Goal: Find specific page/section: Find specific page/section

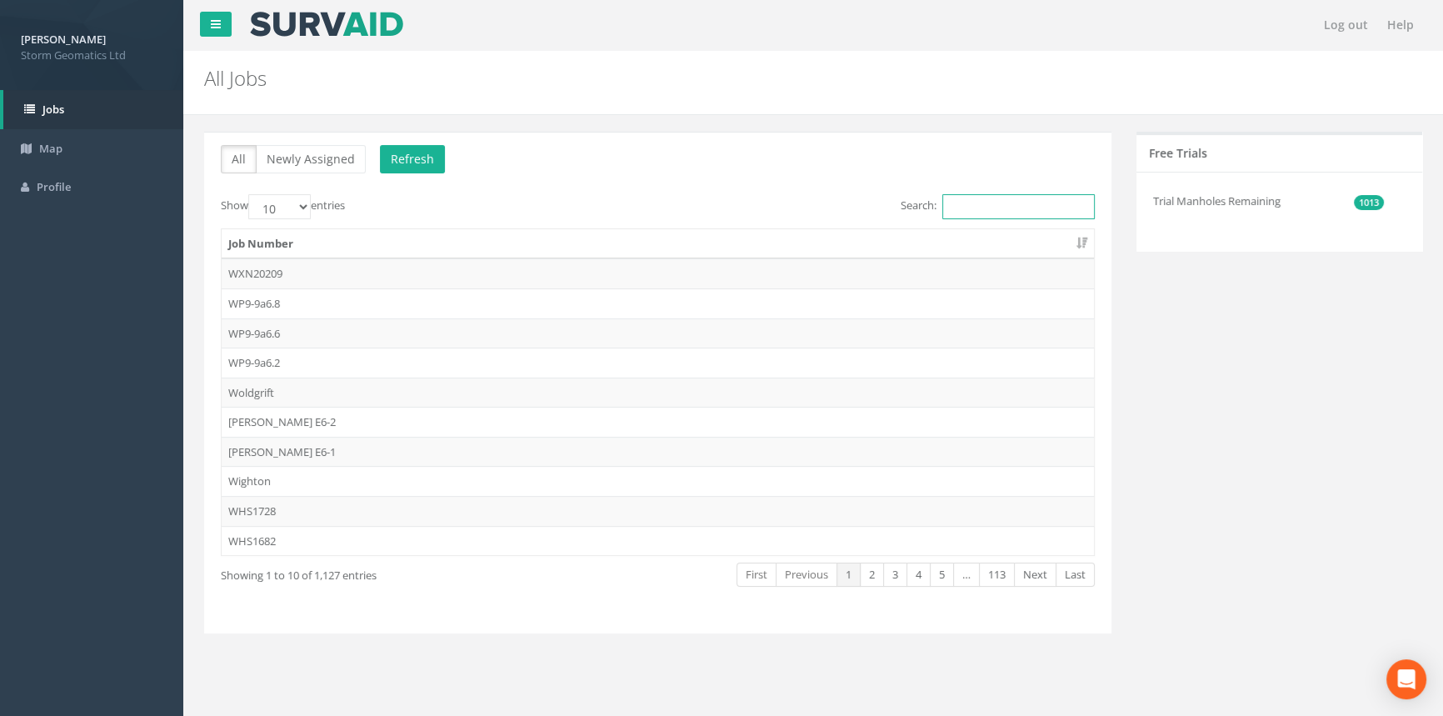
click at [1047, 202] on input "Search:" at bounding box center [1018, 206] width 152 height 25
click at [978, 217] on input "Search:" at bounding box center [1018, 206] width 152 height 25
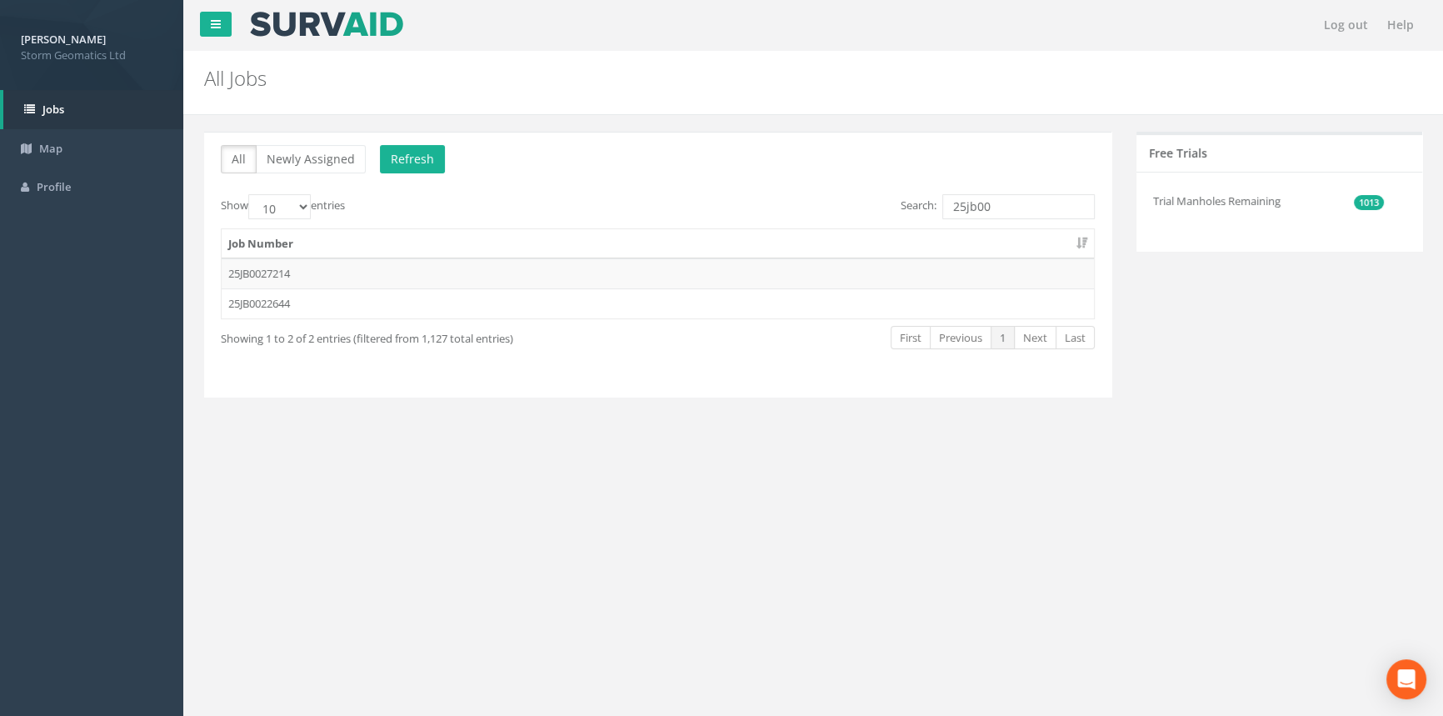
click at [1016, 194] on label "Search: 25jb00" at bounding box center [997, 206] width 194 height 25
click at [1016, 194] on input "25jb00" at bounding box center [1018, 206] width 152 height 25
click at [1030, 217] on input "25jb00" at bounding box center [1018, 206] width 152 height 25
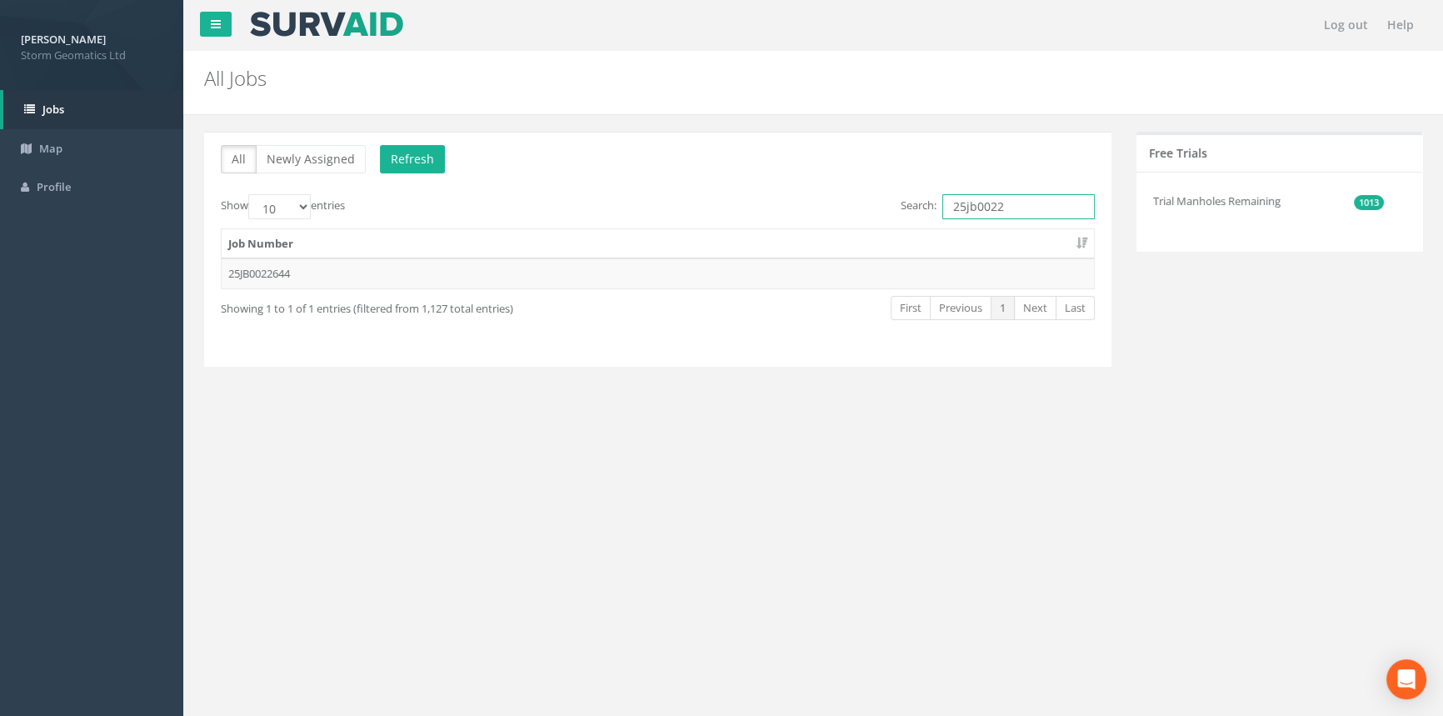
type input "25jb00227"
drag, startPoint x: 1029, startPoint y: 203, endPoint x: 910, endPoint y: 209, distance: 119.3
click at [910, 209] on label "Search: 25jb00227" at bounding box center [997, 206] width 194 height 25
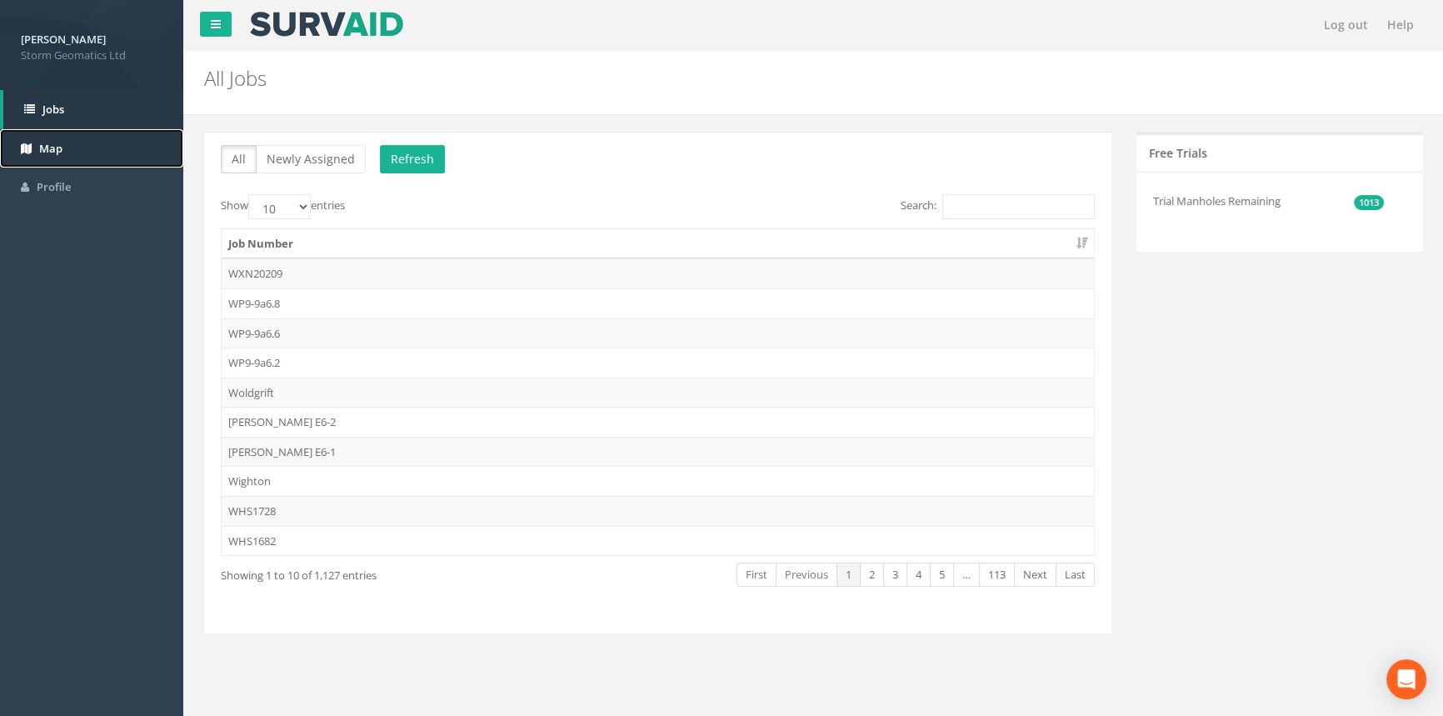
click at [107, 135] on link "Map" at bounding box center [91, 148] width 183 height 39
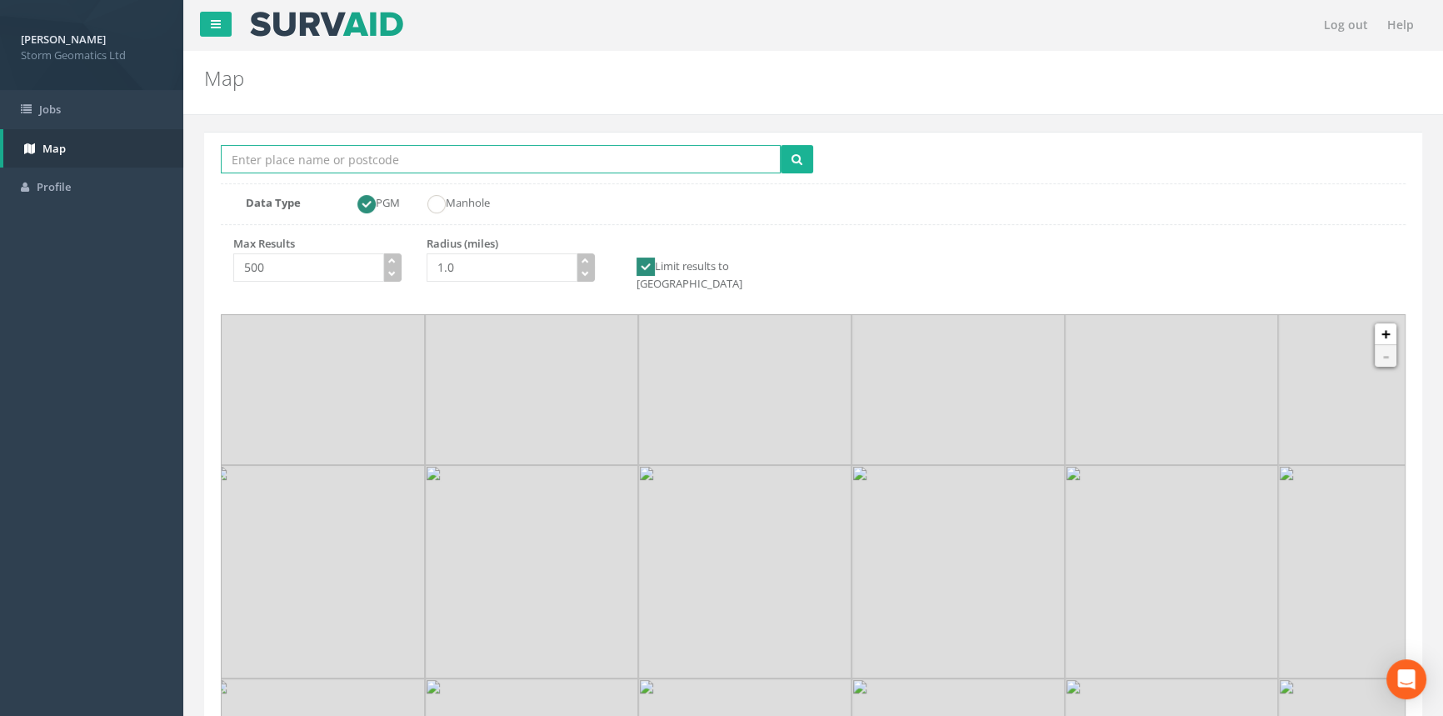
click at [443, 161] on input "Location Search Box" at bounding box center [501, 159] width 560 height 28
type input "walsden"
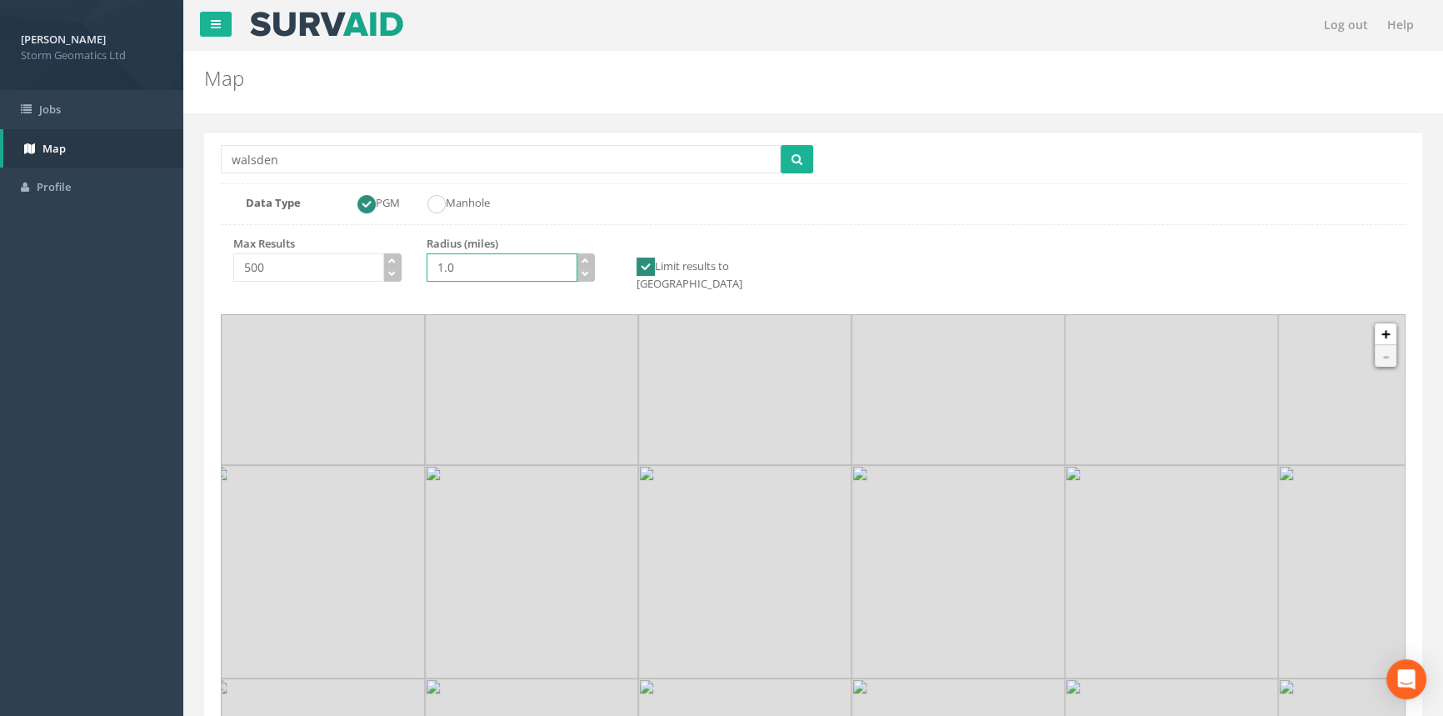
click at [472, 267] on input "1.0" at bounding box center [502, 267] width 151 height 28
type input "10.0"
click at [801, 165] on icon "submit" at bounding box center [796, 159] width 11 height 12
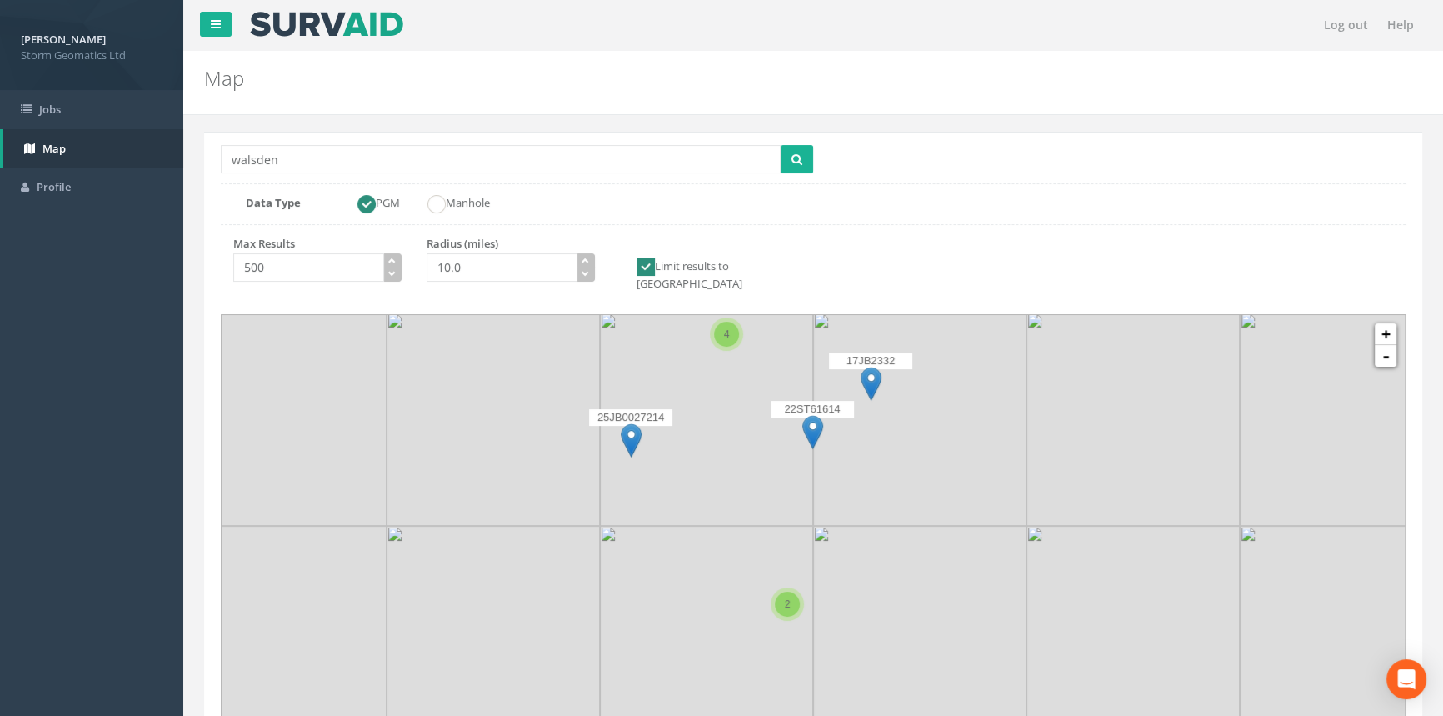
drag, startPoint x: 764, startPoint y: 566, endPoint x: 697, endPoint y: 501, distance: 93.7
click at [697, 501] on img at bounding box center [706, 418] width 213 height 213
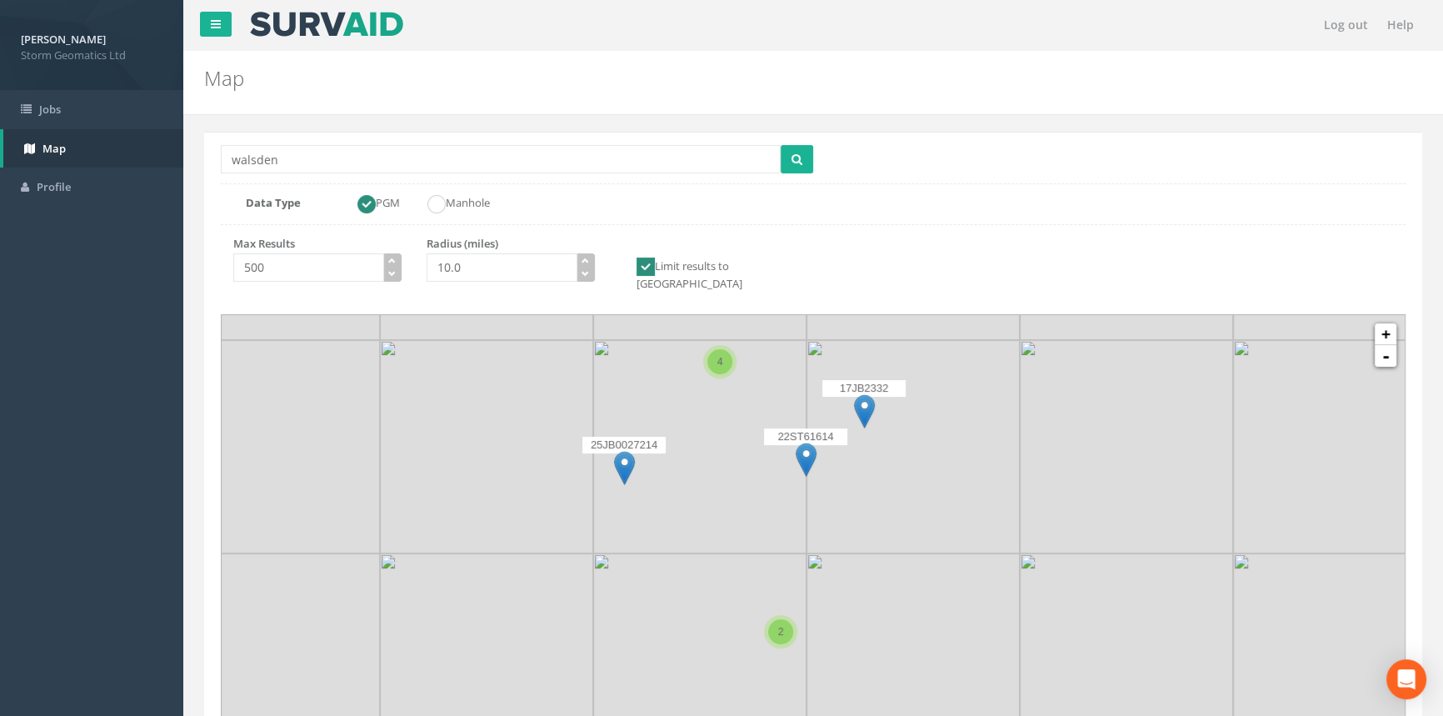
drag, startPoint x: 749, startPoint y: 483, endPoint x: 743, endPoint y: 518, distance: 35.5
click at [743, 518] on img at bounding box center [699, 446] width 213 height 213
click at [624, 463] on img at bounding box center [625, 475] width 21 height 34
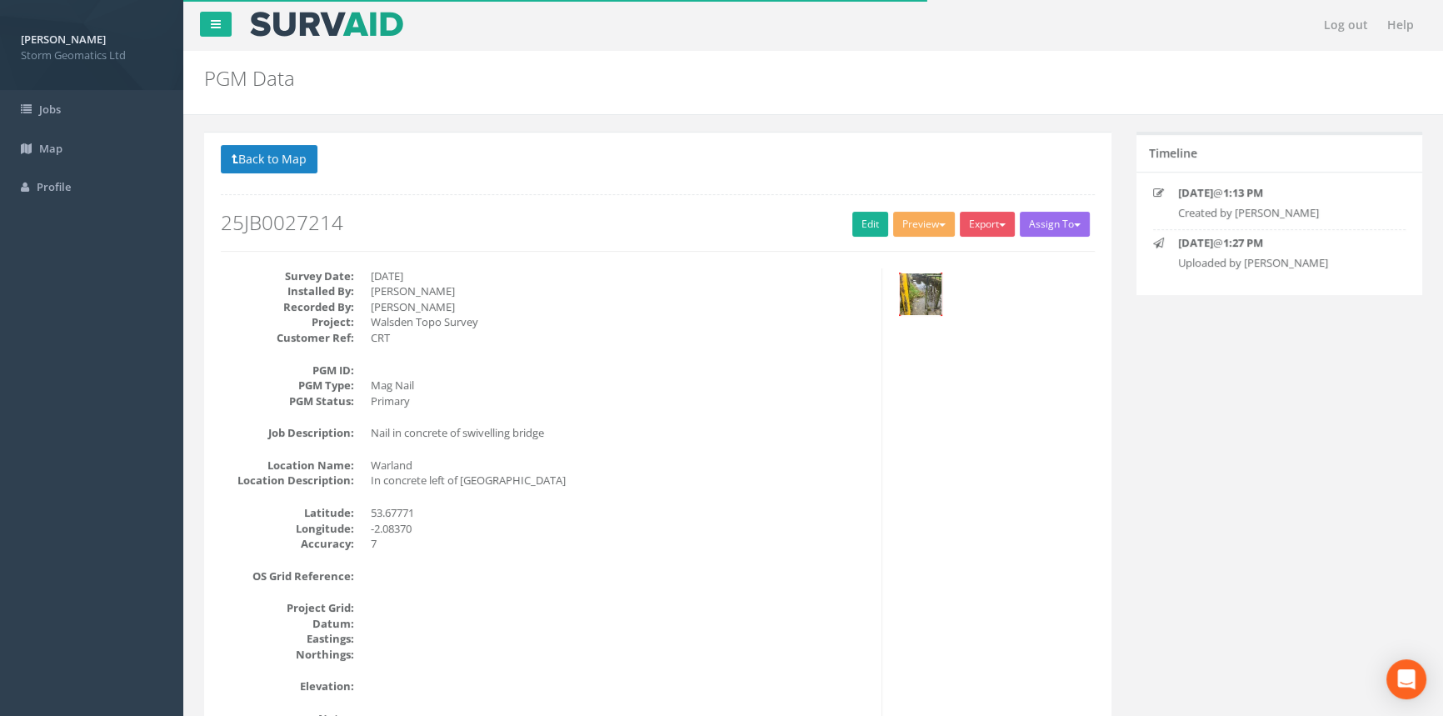
click at [921, 287] on img at bounding box center [921, 294] width 42 height 42
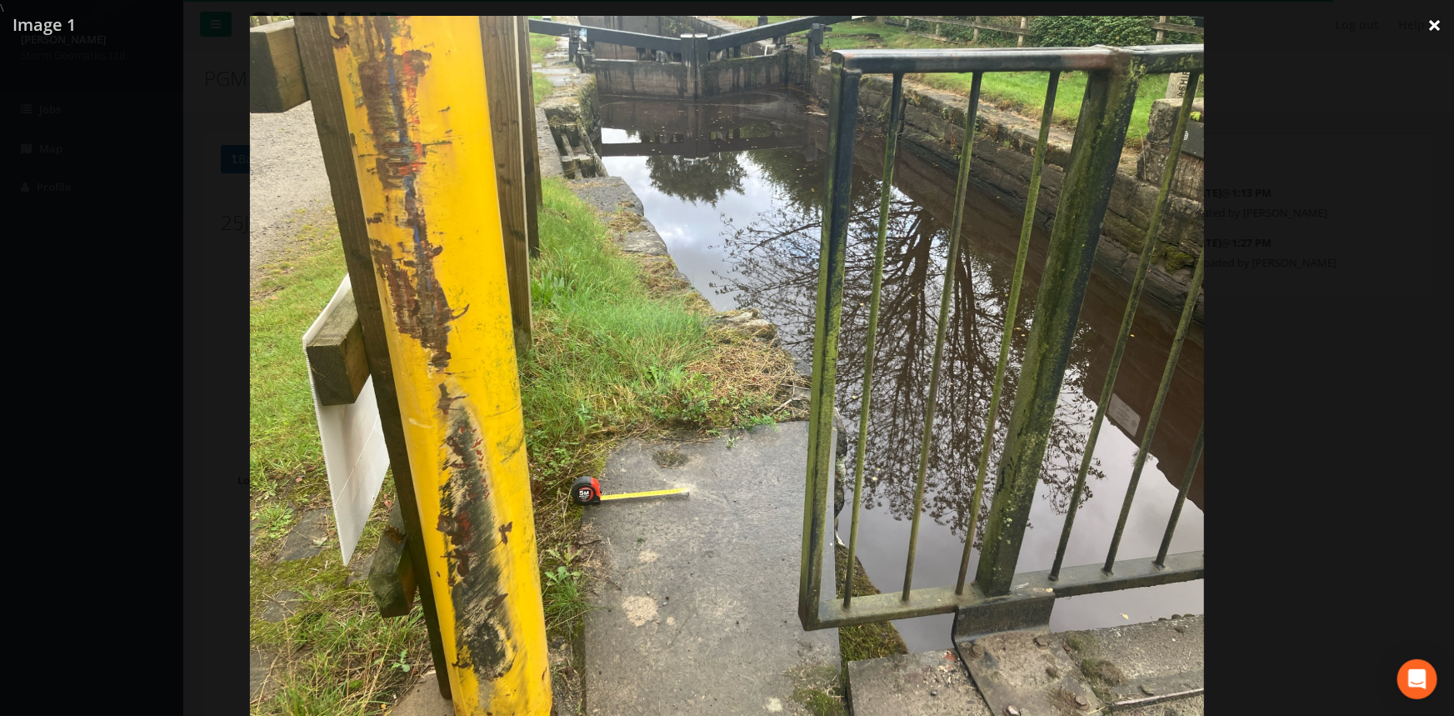
click at [1433, 17] on link "×" at bounding box center [1433, 25] width 39 height 50
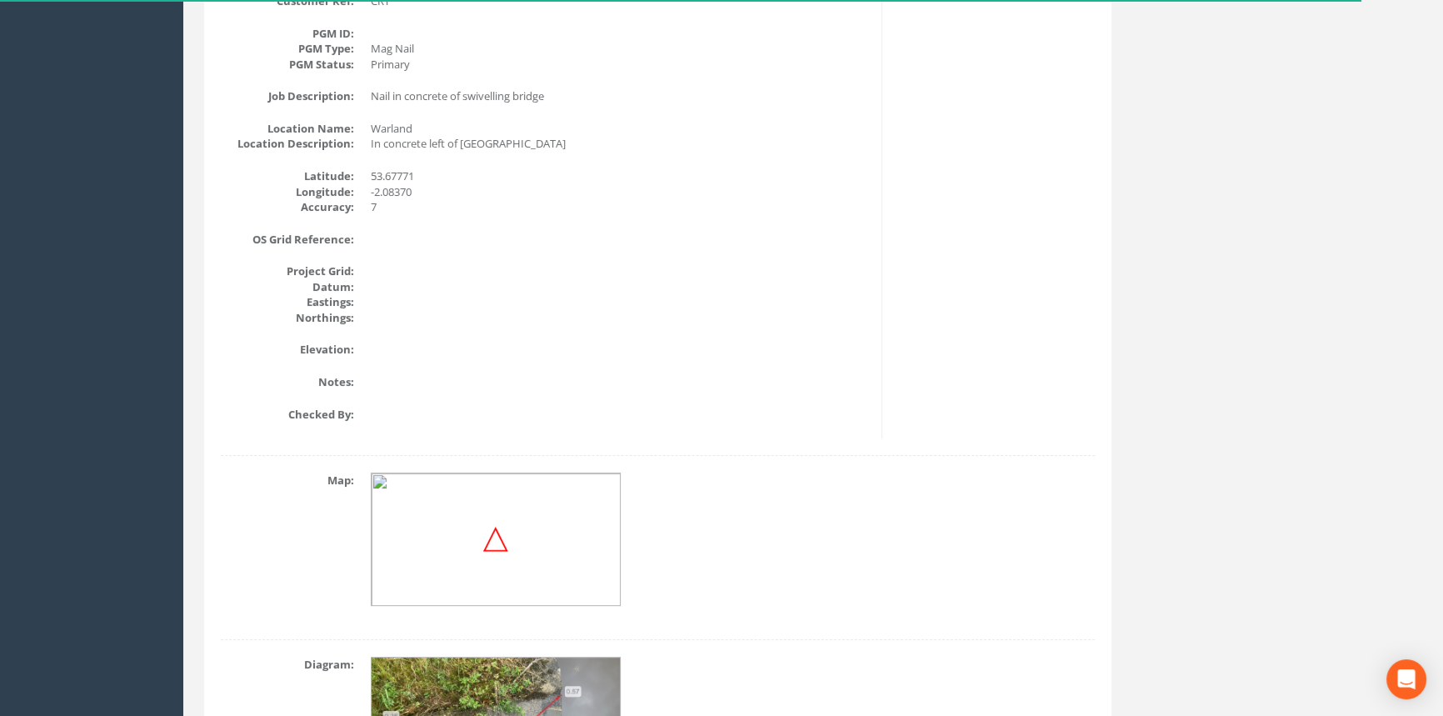
scroll to position [505, 0]
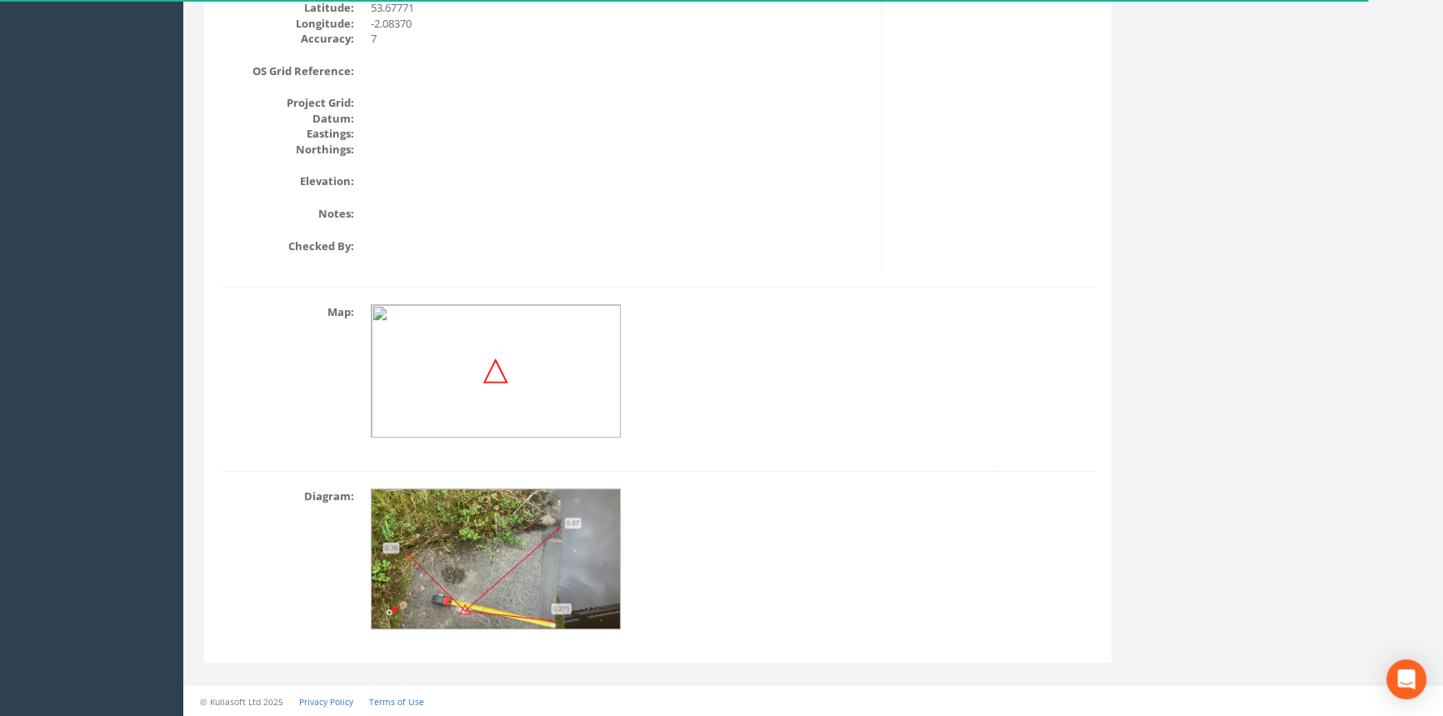
click at [580, 522] on img at bounding box center [497, 559] width 250 height 141
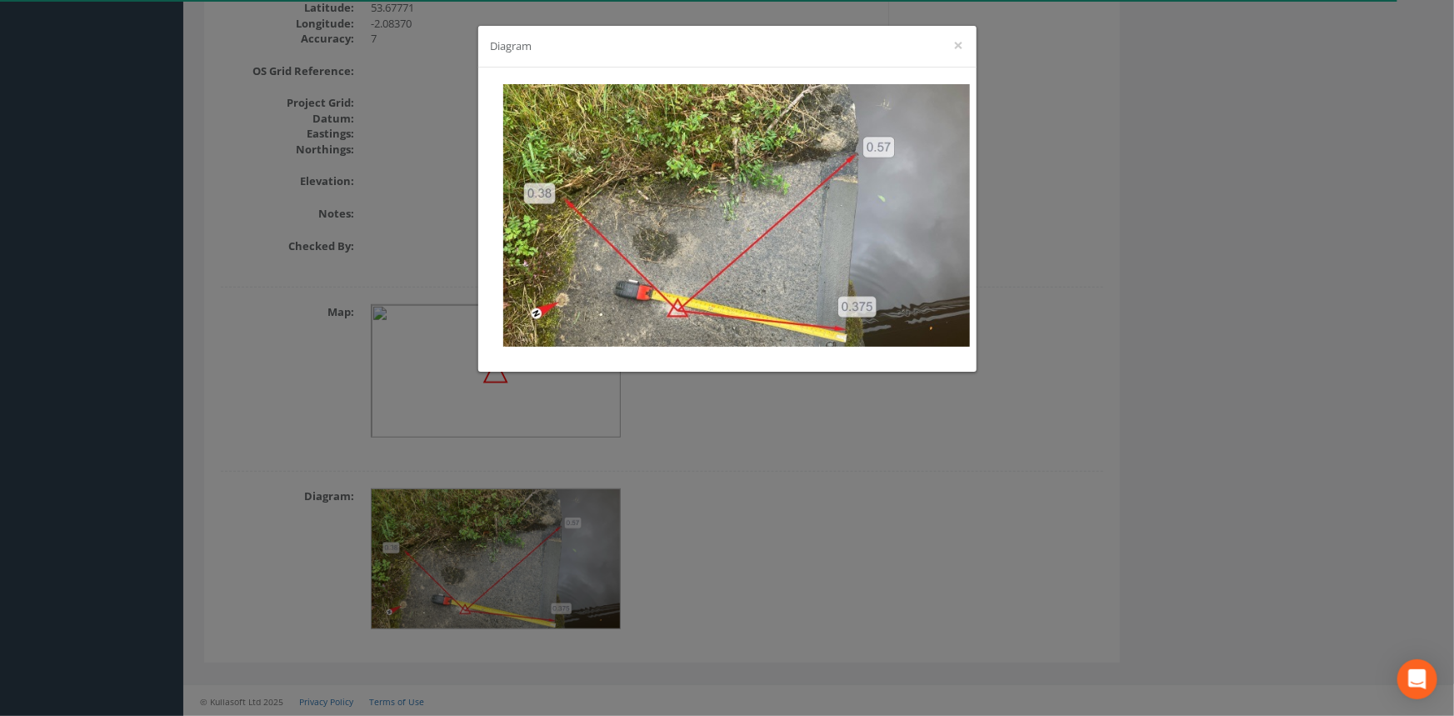
click at [1144, 379] on div "Diagram ×" at bounding box center [727, 358] width 1454 height 716
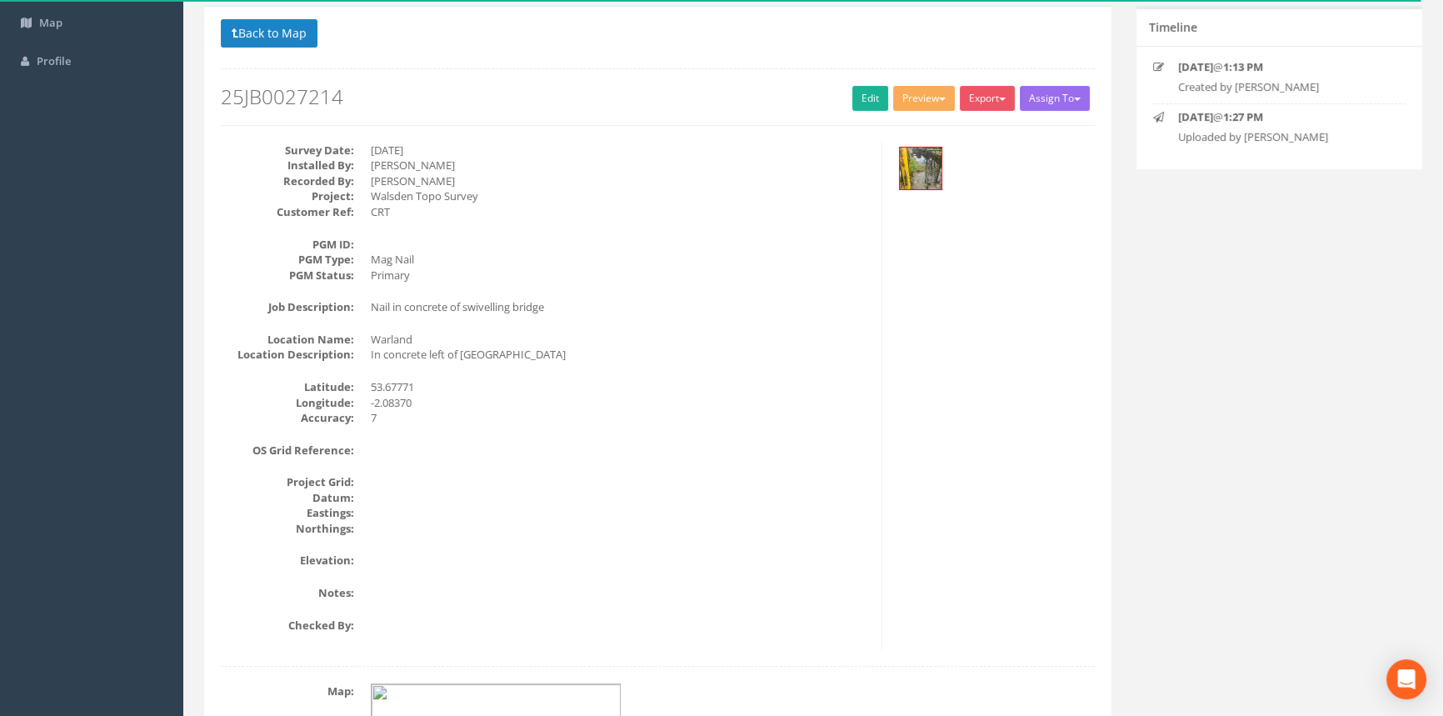
scroll to position [0, 0]
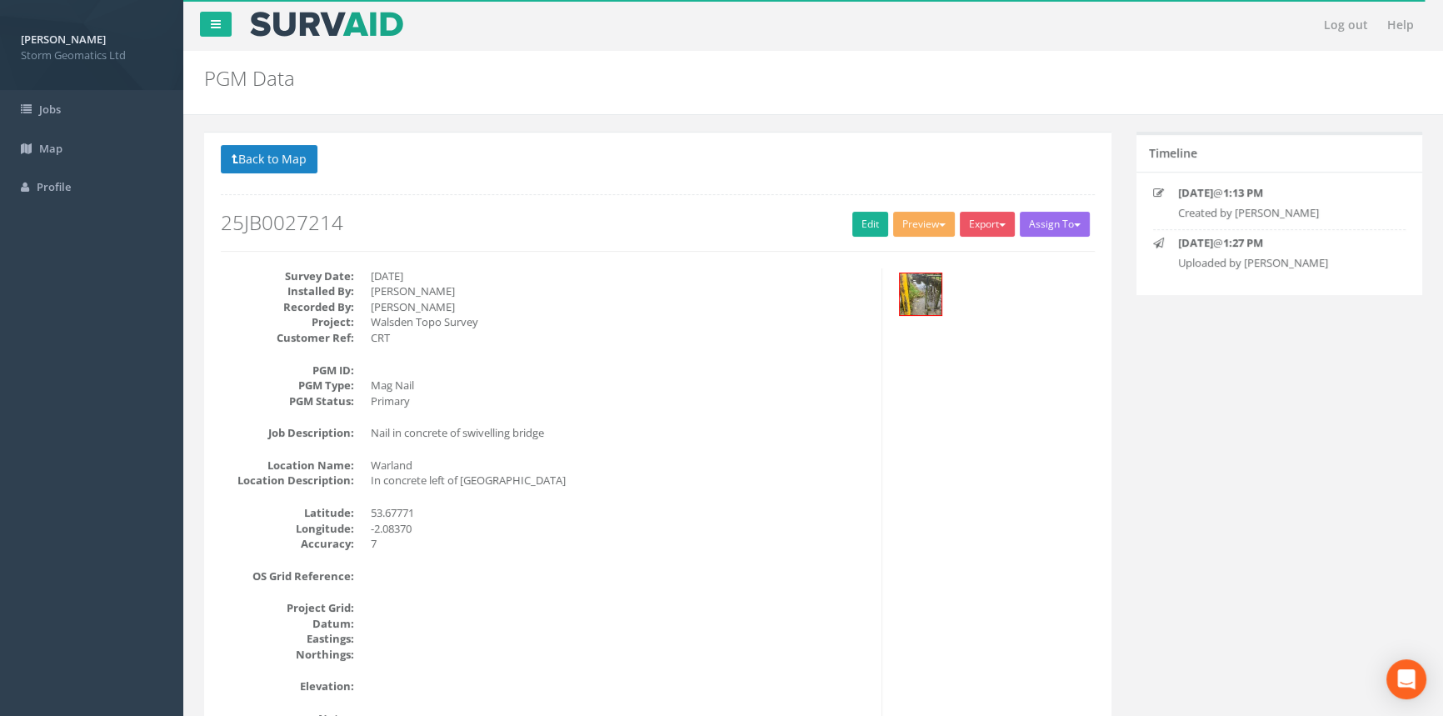
click at [929, 317] on div at bounding box center [995, 296] width 200 height 56
click at [921, 304] on img at bounding box center [921, 294] width 42 height 42
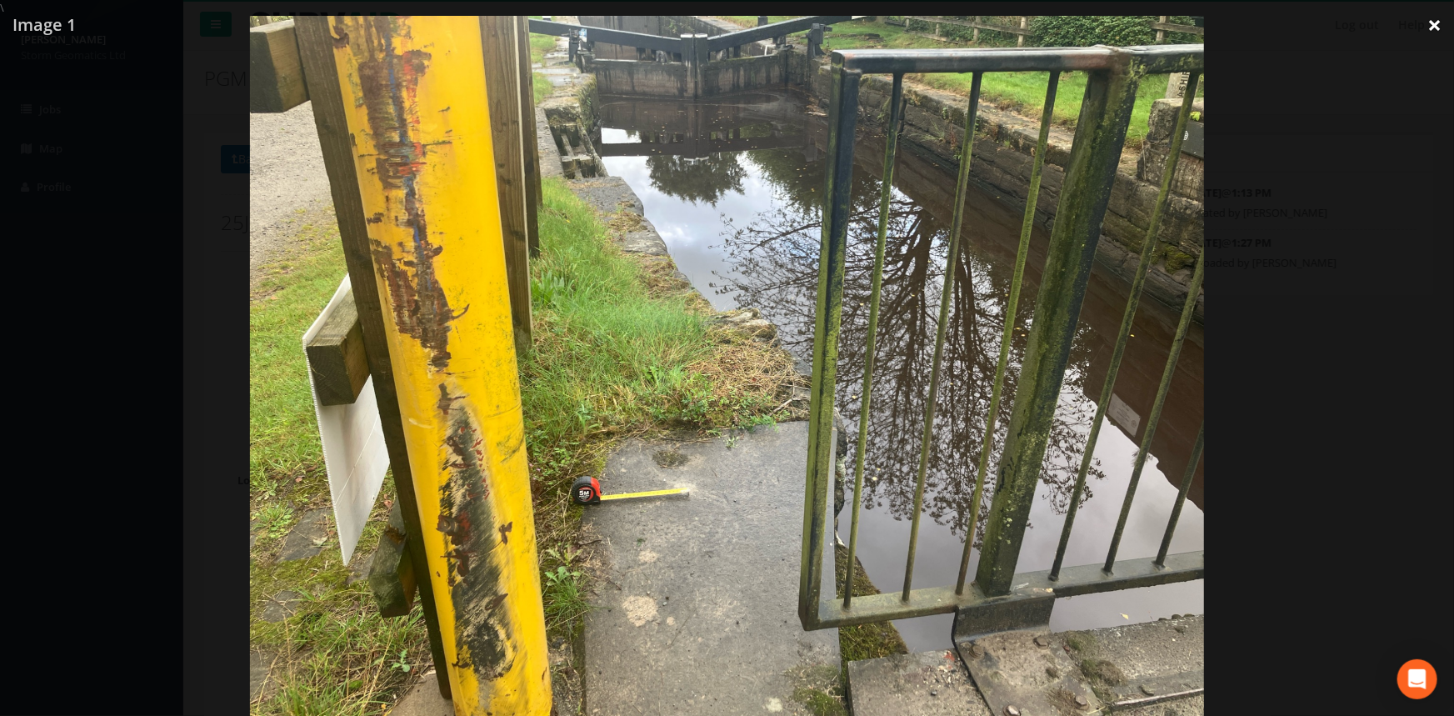
click at [1424, 27] on link "×" at bounding box center [1433, 25] width 39 height 50
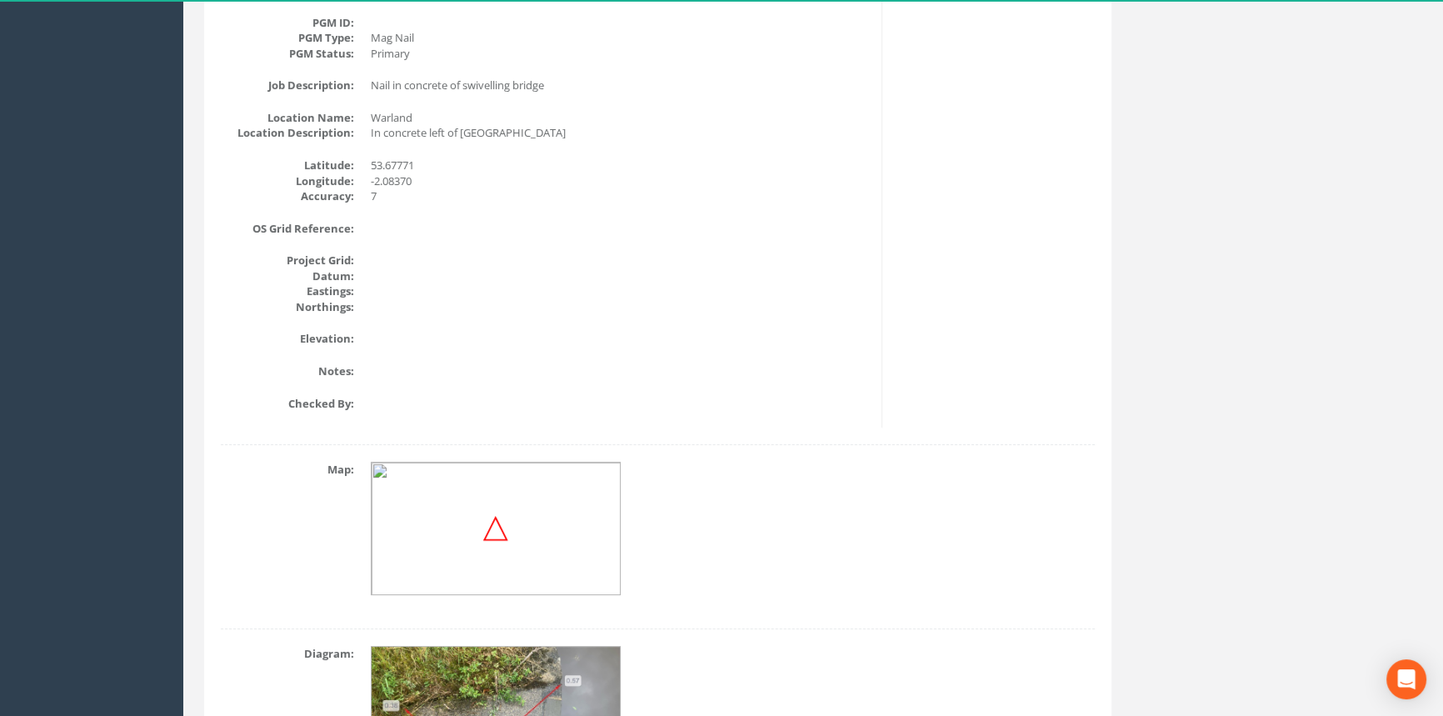
scroll to position [505, 0]
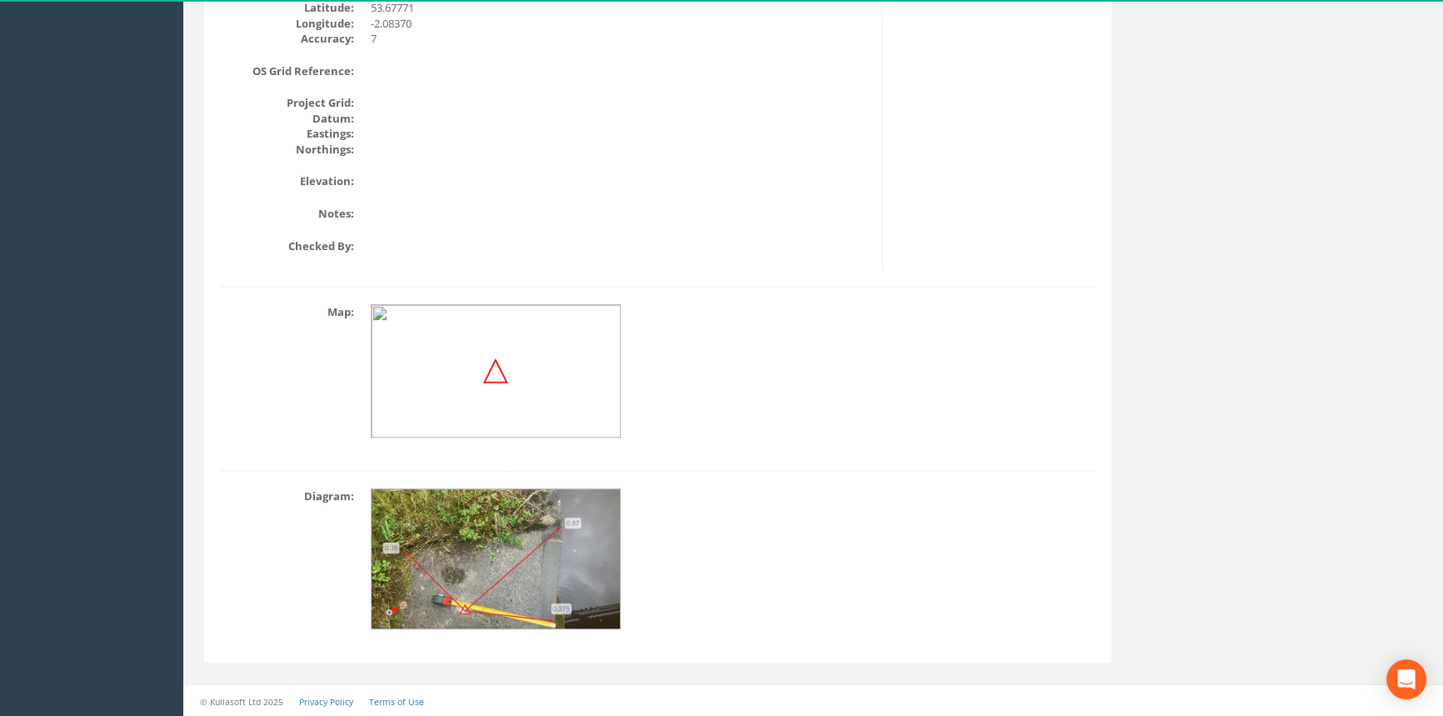
click at [487, 519] on img at bounding box center [497, 559] width 250 height 141
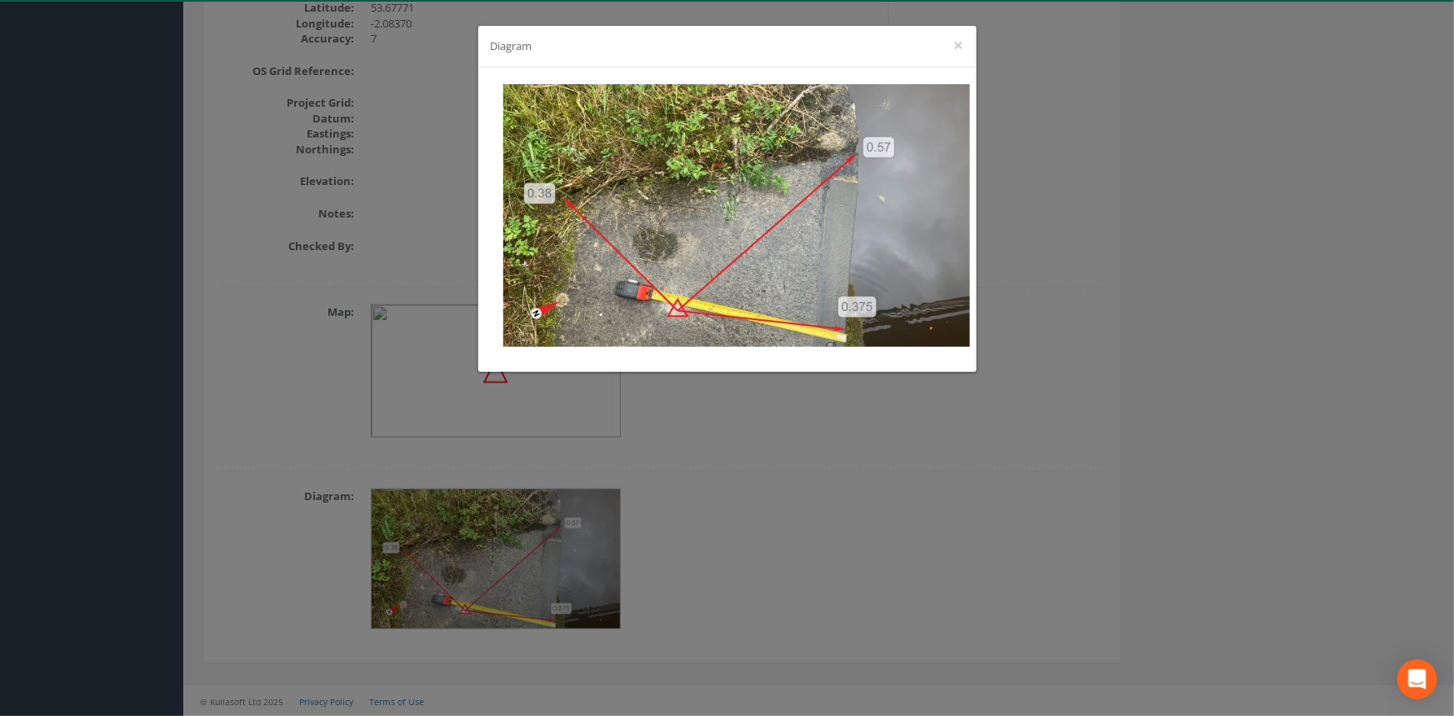
click at [1296, 349] on div "Diagram ×" at bounding box center [727, 358] width 1454 height 716
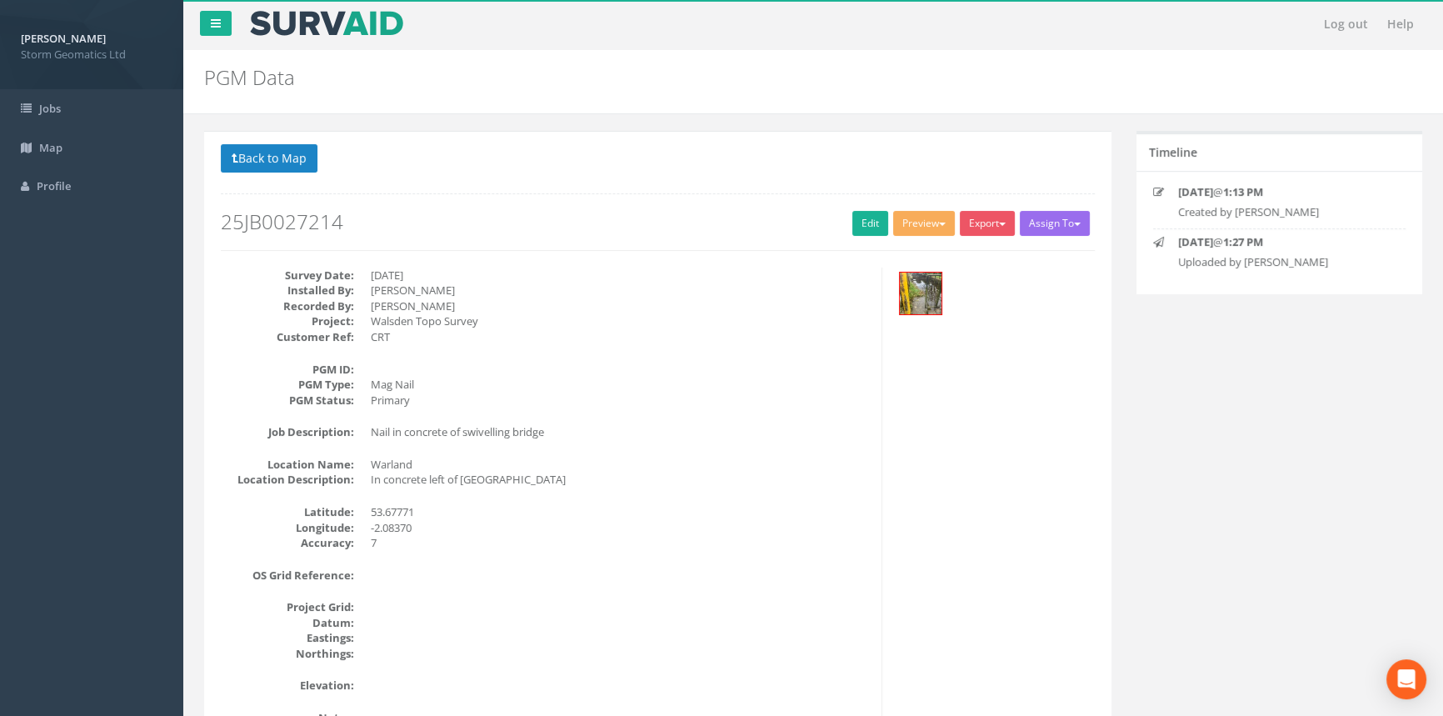
scroll to position [0, 0]
click at [841, 370] on dd at bounding box center [620, 370] width 498 height 16
